Goal: Information Seeking & Learning: Learn about a topic

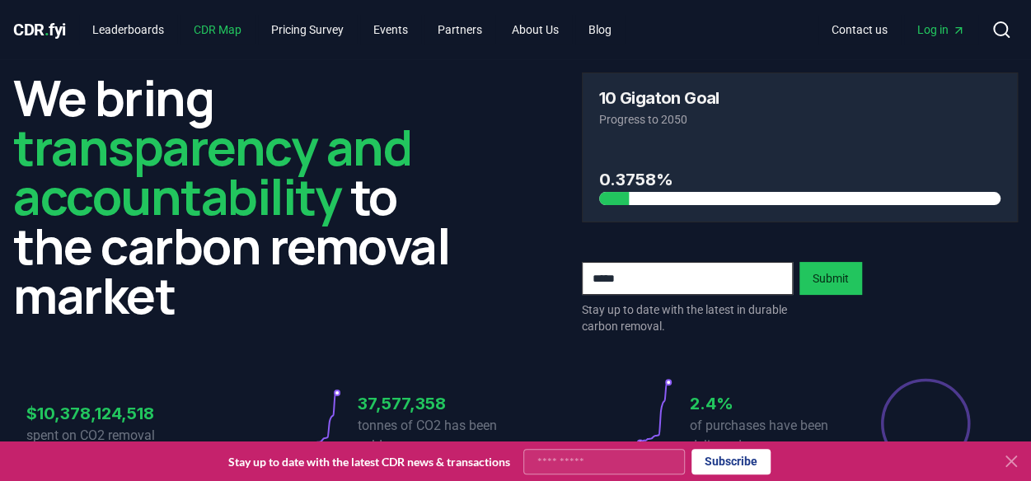
click at [234, 29] on link "CDR Map" at bounding box center [217, 30] width 74 height 30
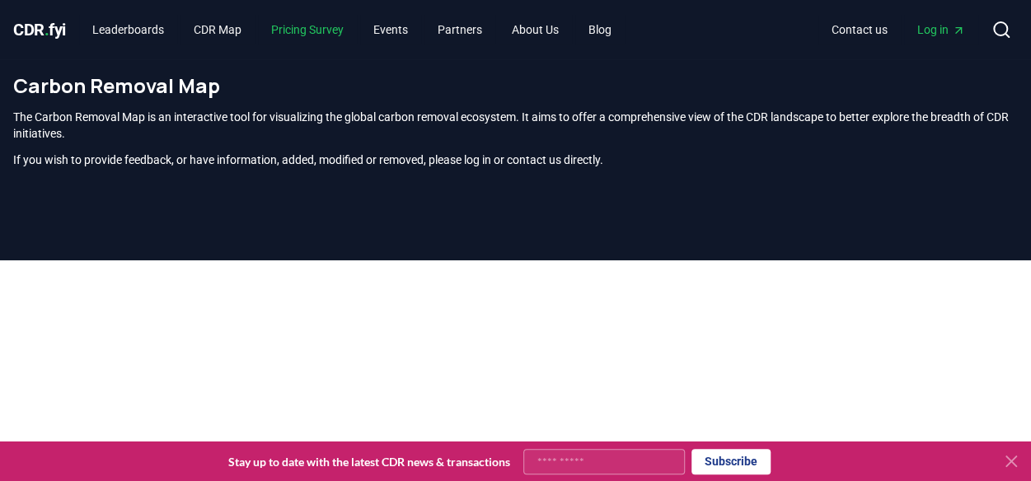
click at [338, 26] on link "Pricing Survey" at bounding box center [307, 30] width 99 height 30
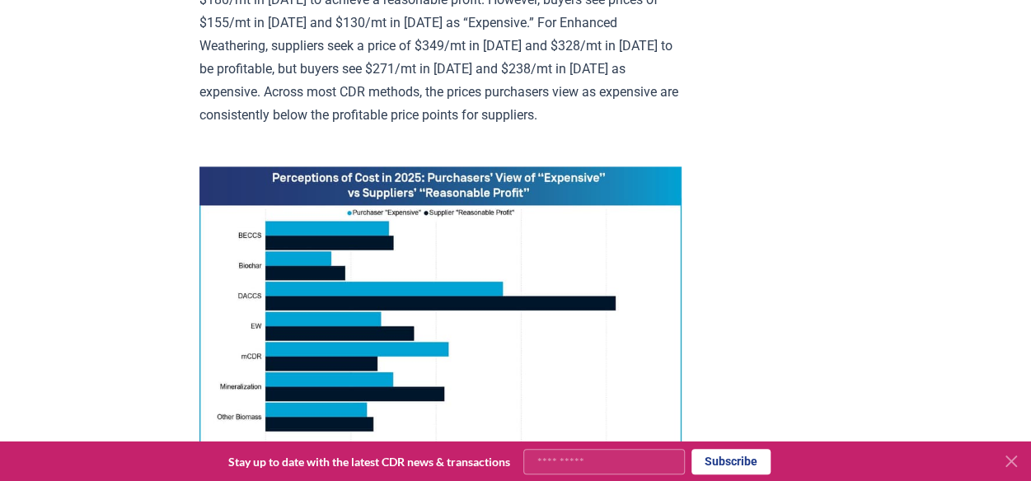
scroll to position [1216, 0]
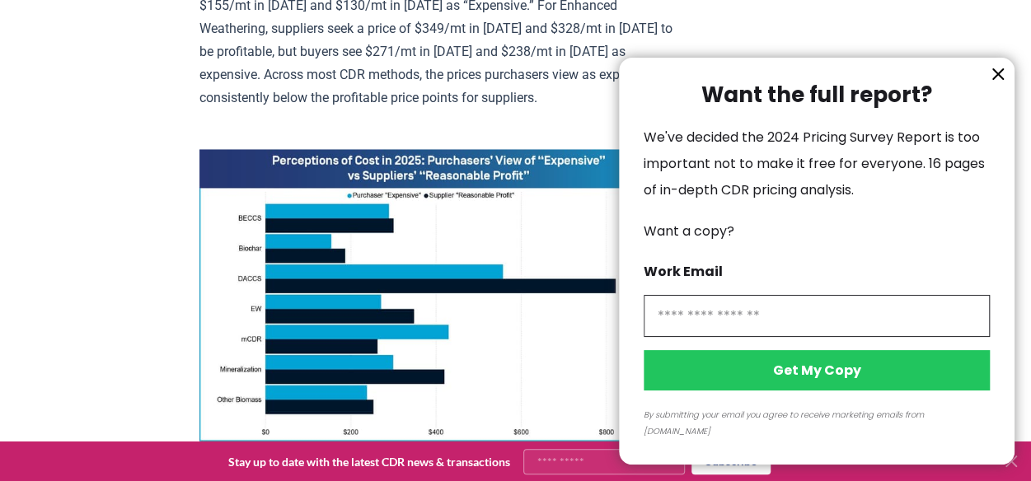
click at [995, 79] on icon "information" at bounding box center [998, 74] width 10 height 10
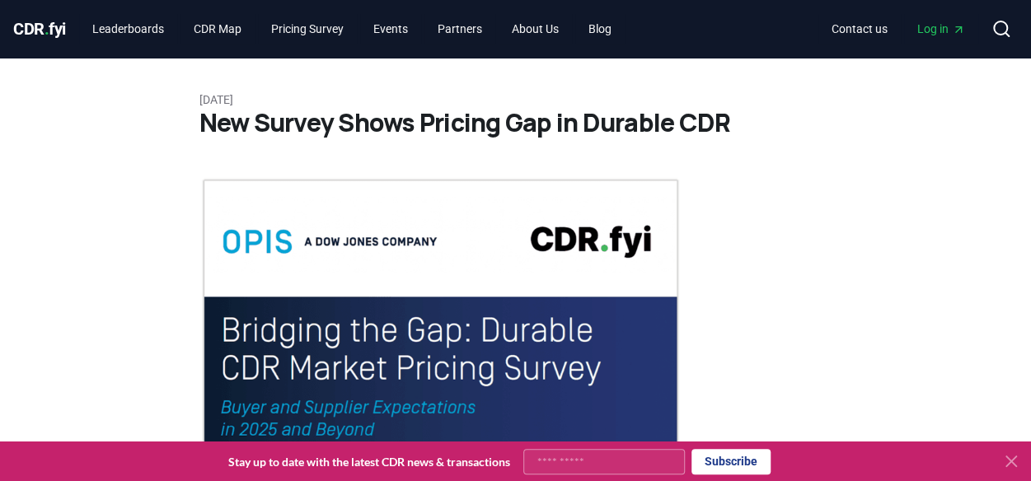
scroll to position [2, 0]
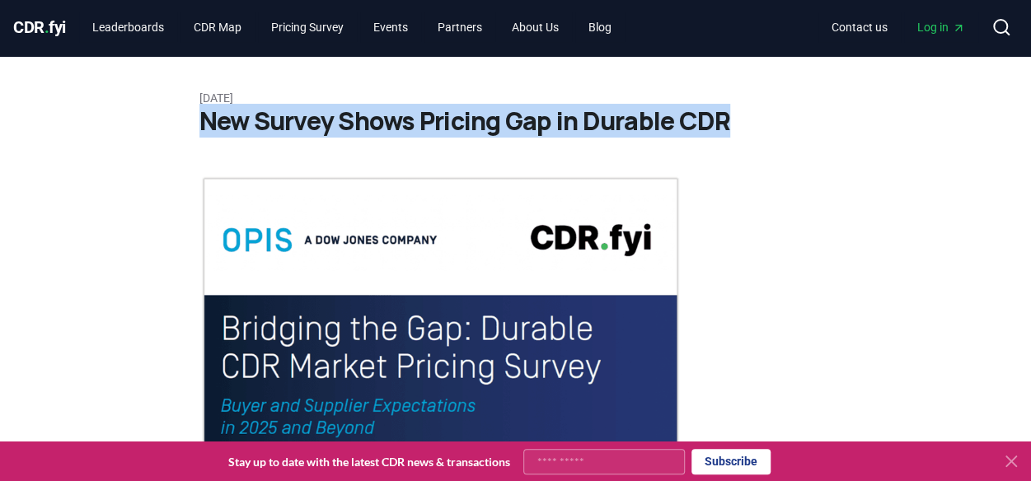
drag, startPoint x: 203, startPoint y: 121, endPoint x: 743, endPoint y: 118, distance: 540.5
click at [743, 118] on h1 "New Survey Shows Pricing Gap in Durable CDR" at bounding box center [515, 121] width 633 height 30
copy h1 "New Survey Shows Pricing Gap in Durable CDR"
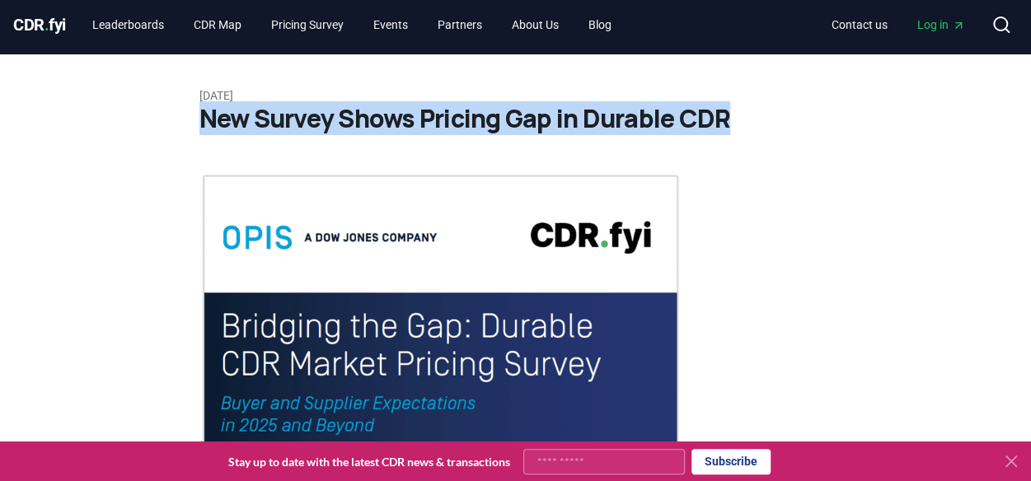
scroll to position [0, 0]
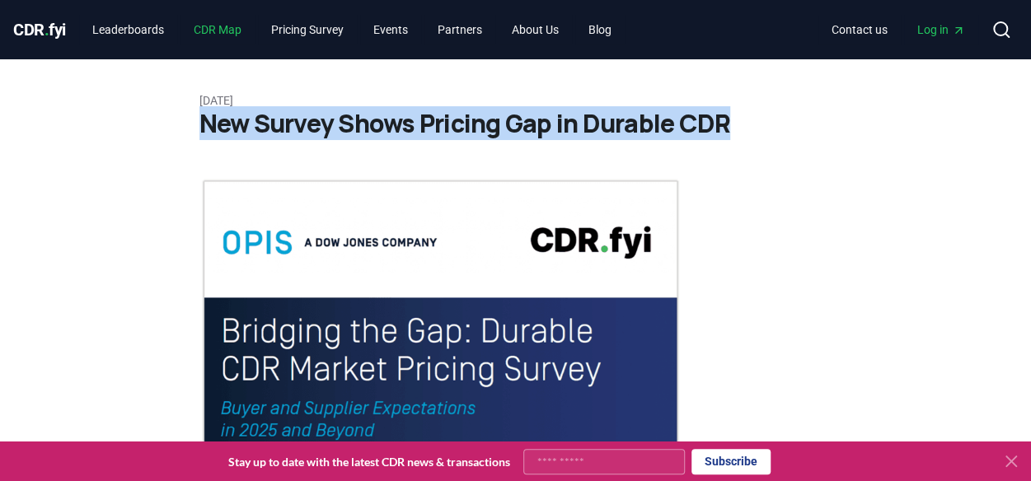
click at [233, 30] on link "CDR Map" at bounding box center [217, 30] width 74 height 30
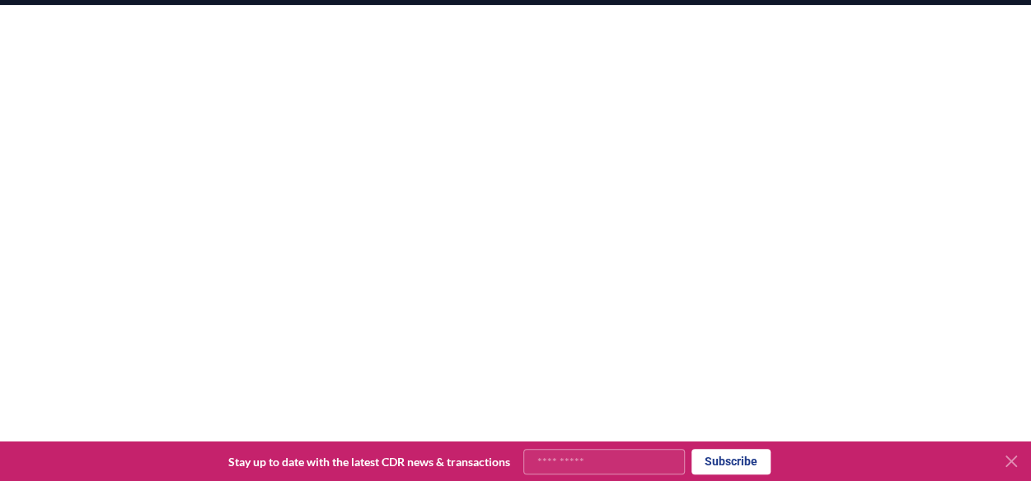
scroll to position [251, 0]
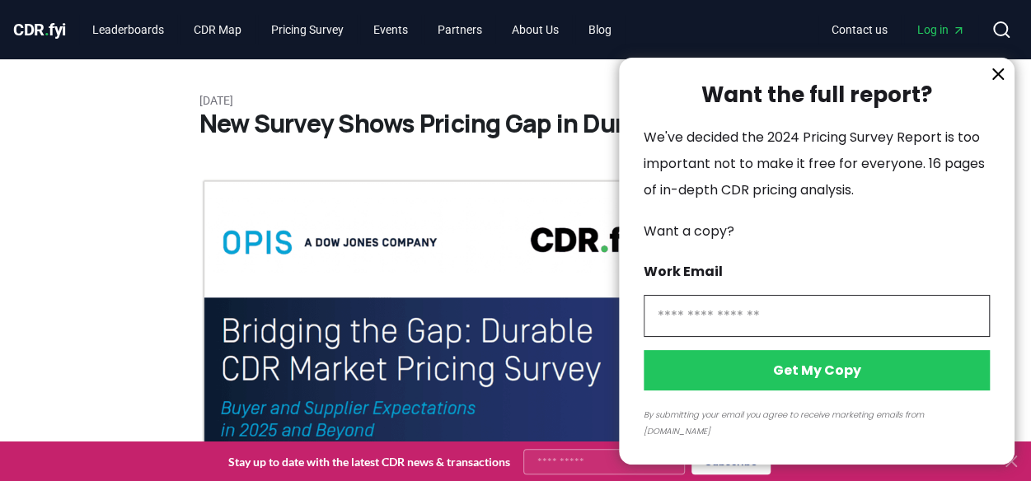
drag, startPoint x: 993, startPoint y: 95, endPoint x: 877, endPoint y: -54, distance: 189.0
click at [997, 84] on icon "information" at bounding box center [998, 74] width 20 height 20
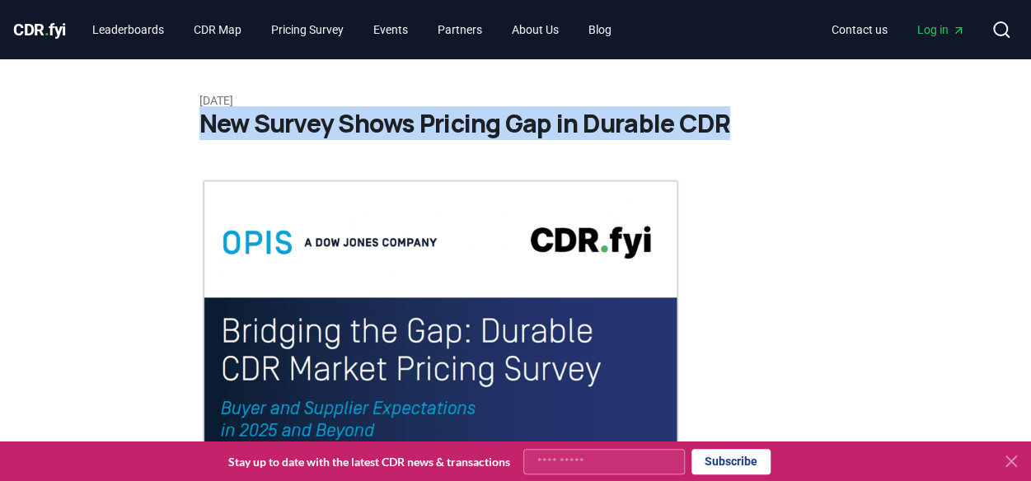
drag, startPoint x: 200, startPoint y: 128, endPoint x: 734, endPoint y: 121, distance: 533.9
click at [734, 121] on h1 "New Survey Shows Pricing Gap in Durable CDR" at bounding box center [515, 124] width 633 height 30
copy h1 "New Survey Shows Pricing Gap in Durable CDR"
